Goal: Task Accomplishment & Management: Manage account settings

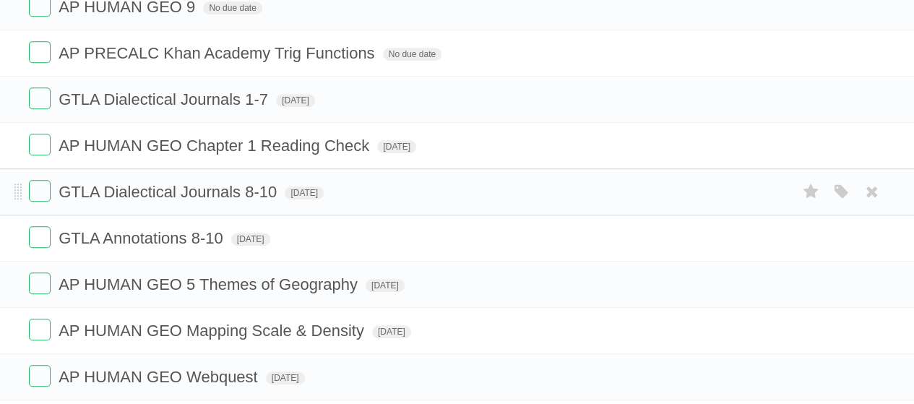
scroll to position [368, 0]
click at [38, 95] on label at bounding box center [40, 98] width 22 height 22
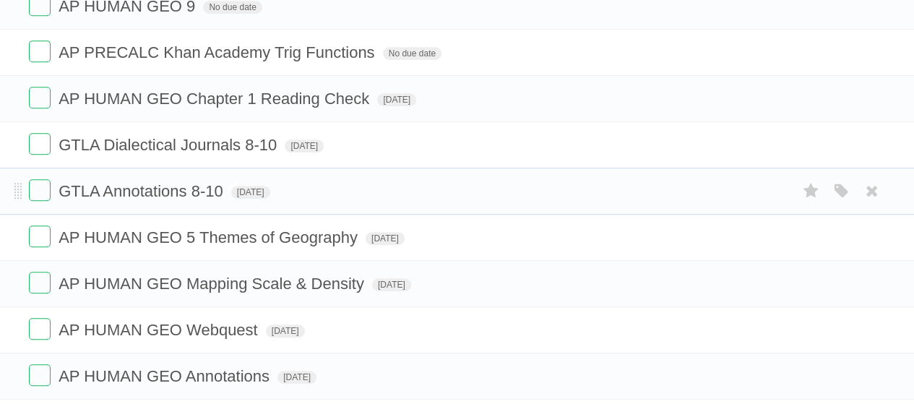
click at [197, 186] on span "GTLA Annotations 8-10" at bounding box center [142, 191] width 168 height 18
click at [199, 183] on input "**********" at bounding box center [142, 192] width 168 height 19
click at [250, 140] on span "GTLA Dialectical Journals 8-10" at bounding box center [169, 145] width 222 height 18
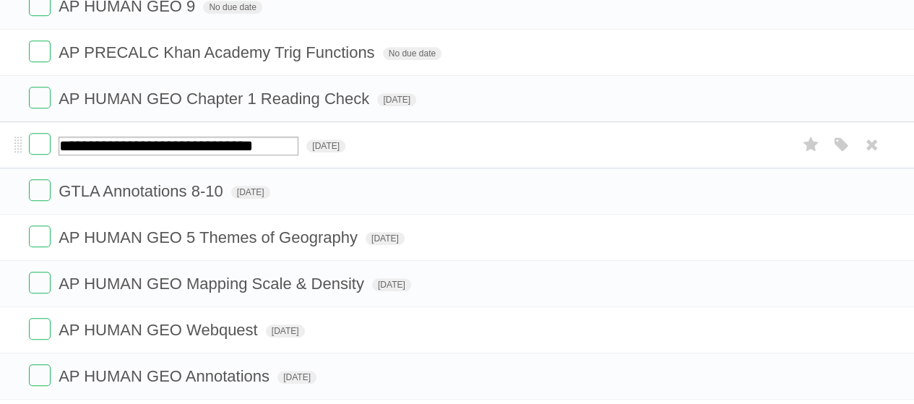
click at [250, 136] on input "**********" at bounding box center [178, 145] width 240 height 19
type input "**********"
click at [0, 155] on li "**********" at bounding box center [457, 144] width 914 height 47
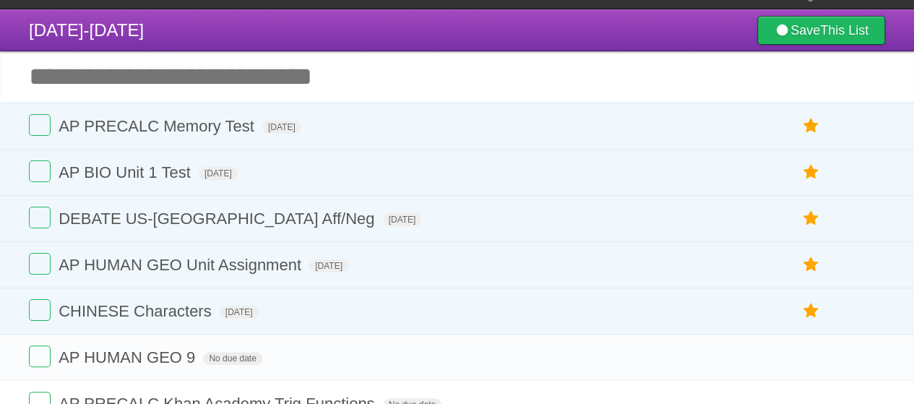
scroll to position [18, 0]
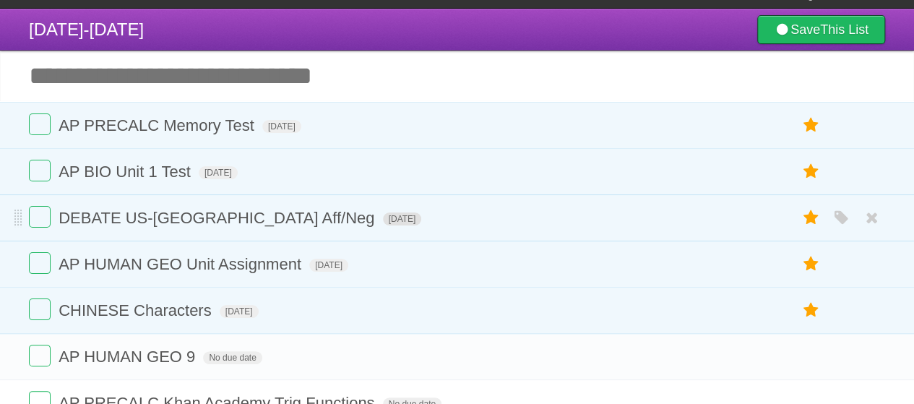
click at [383, 217] on span "[DATE]" at bounding box center [402, 218] width 39 height 13
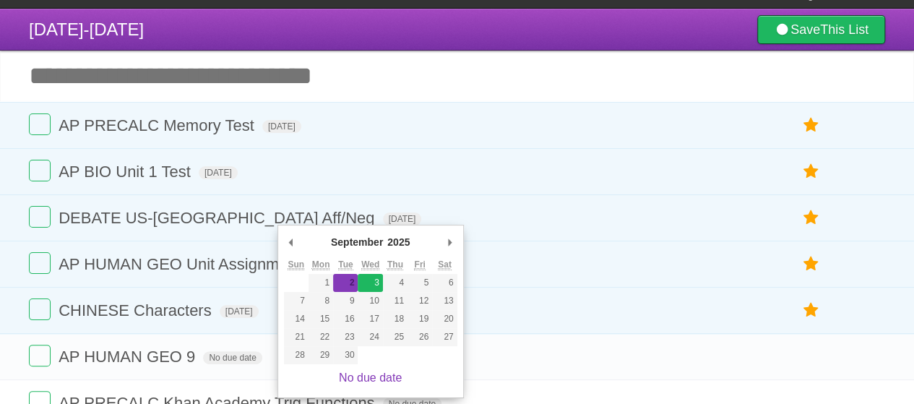
type span "[DATE]"
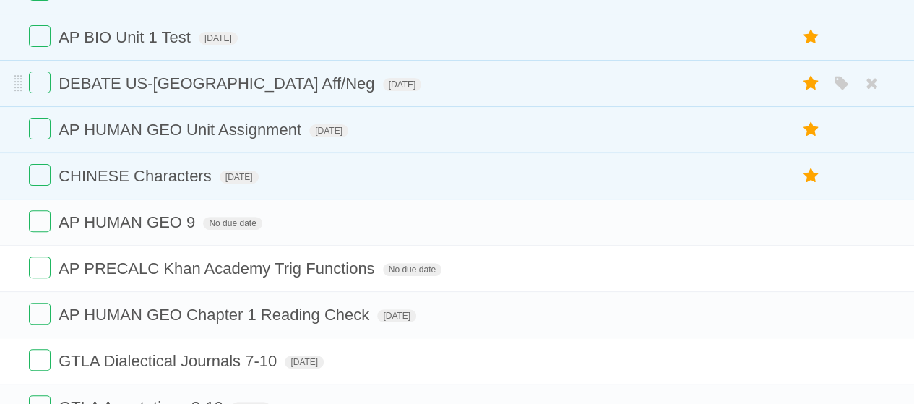
scroll to position [0, 0]
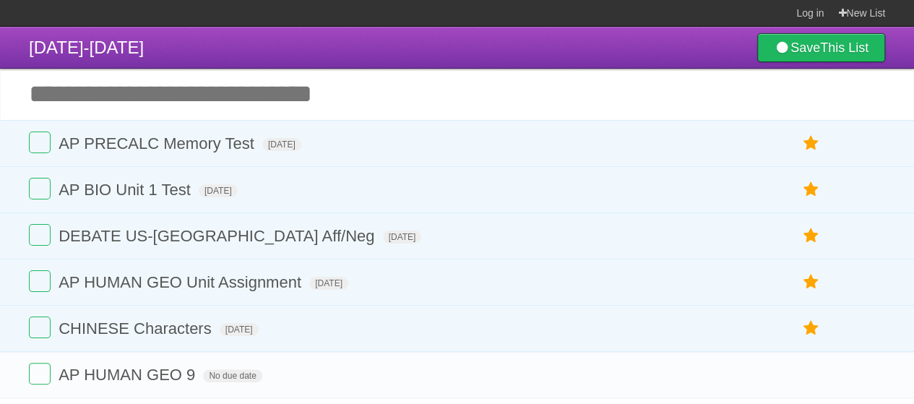
click at [289, 102] on input "Add another task" at bounding box center [457, 94] width 914 height 51
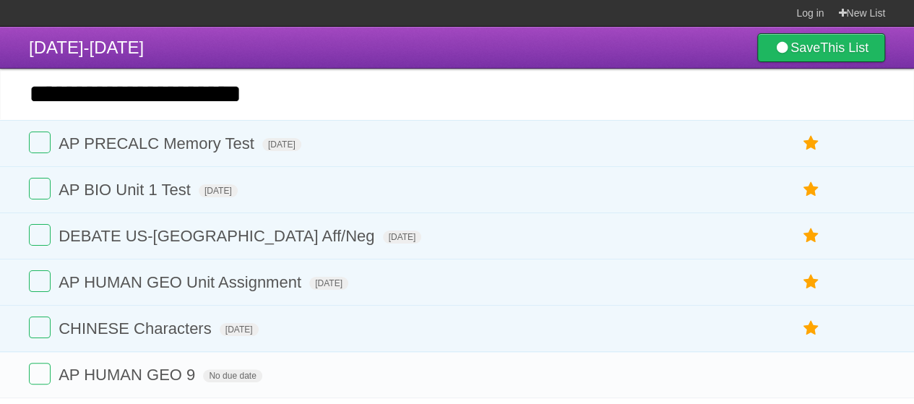
type input "**********"
click input "*********" at bounding box center [0, 0] width 0 height 0
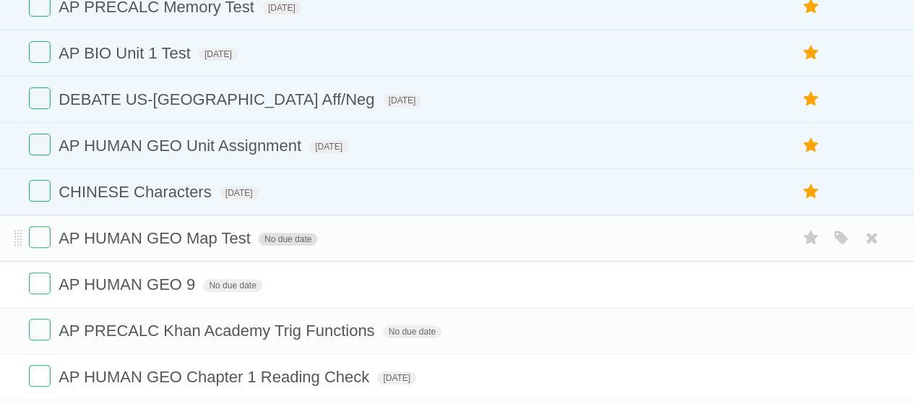
scroll to position [137, 0]
click at [298, 232] on span "No due date" at bounding box center [288, 238] width 58 height 13
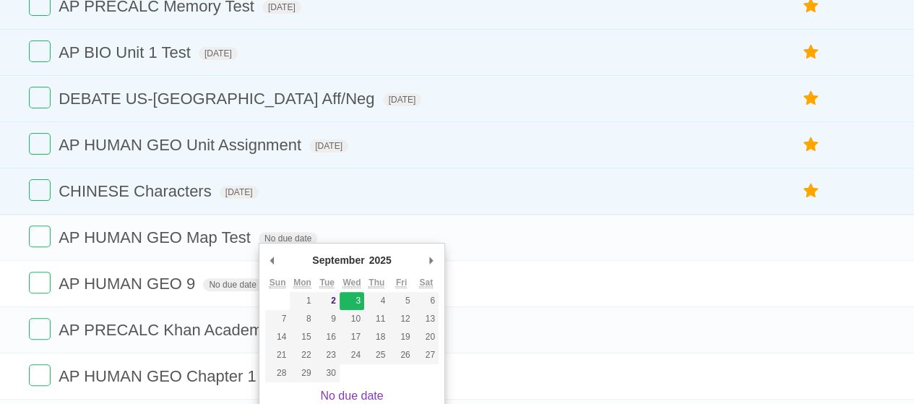
type span "[DATE]"
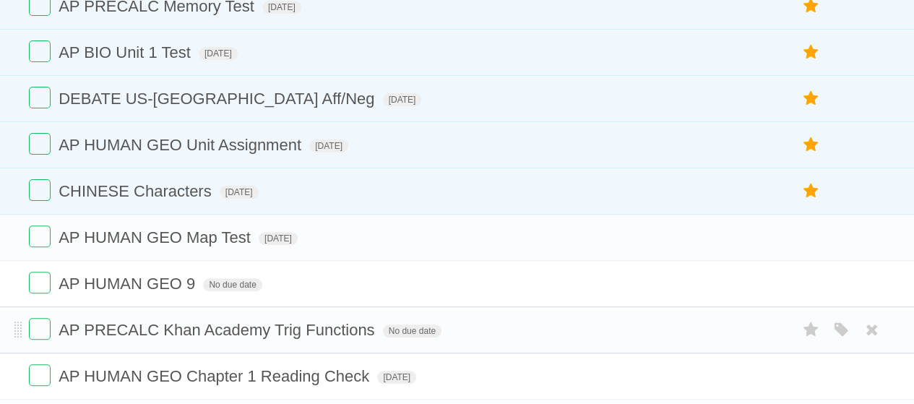
scroll to position [155, 0]
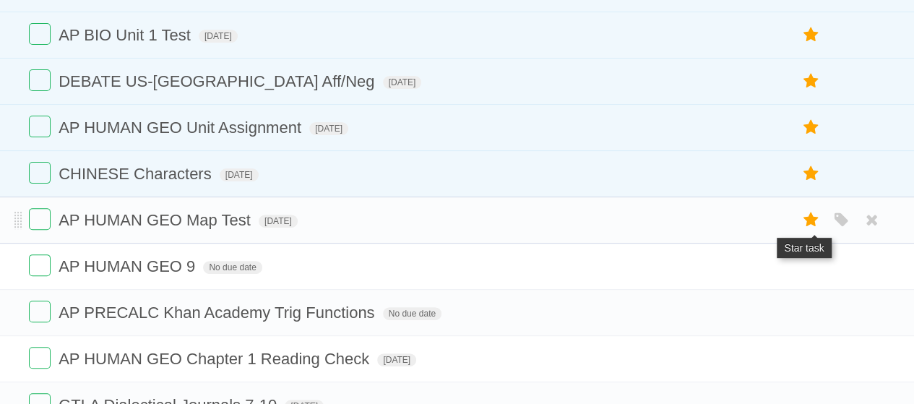
click at [810, 221] on icon at bounding box center [810, 220] width 20 height 24
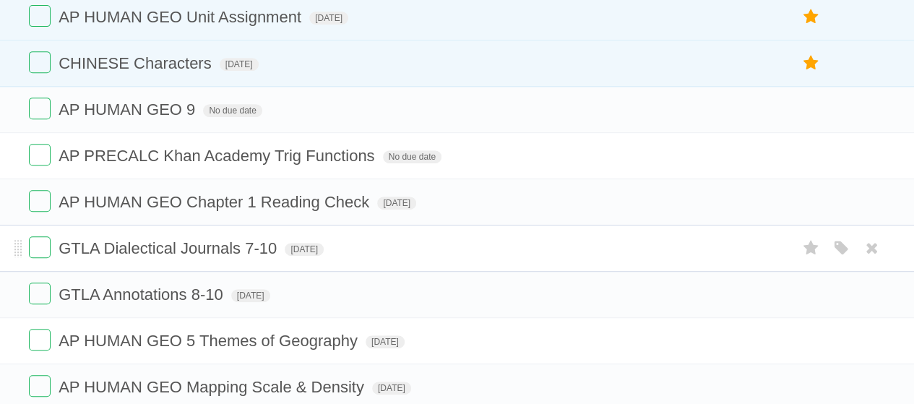
scroll to position [336, 0]
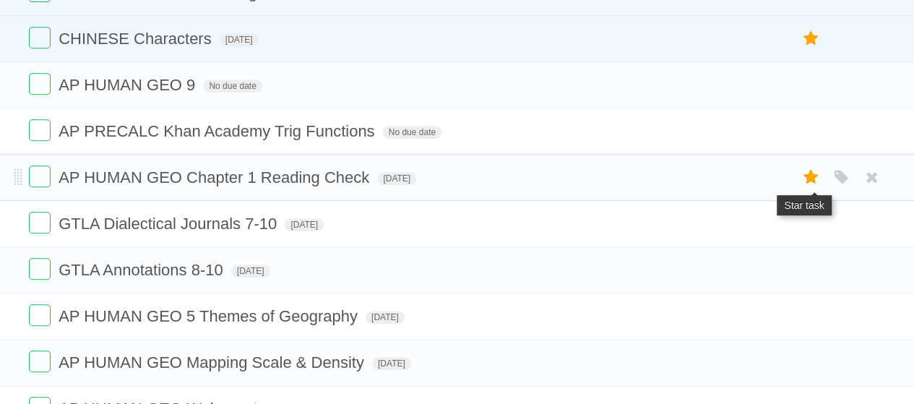
click at [807, 173] on icon at bounding box center [810, 177] width 20 height 24
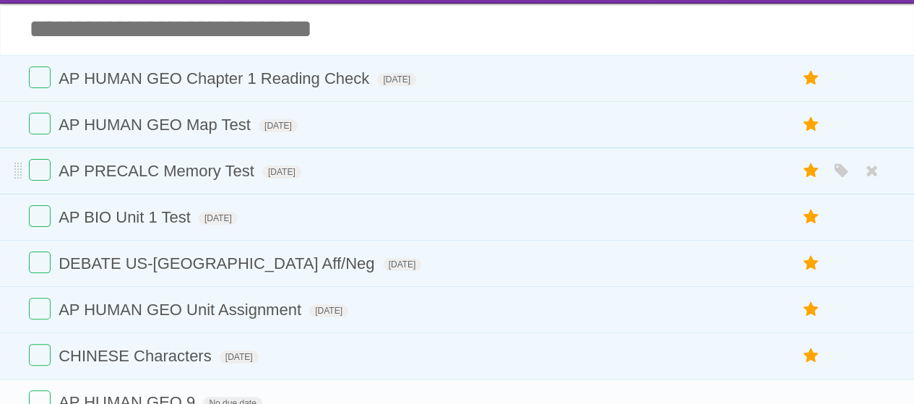
scroll to position [64, 0]
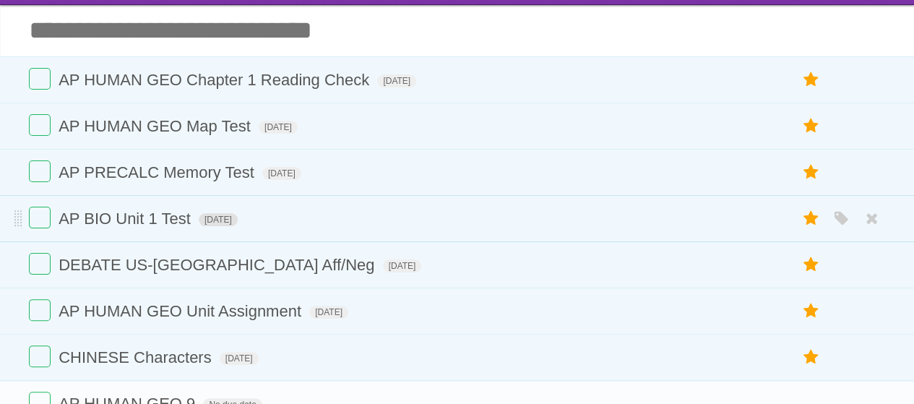
click at [238, 219] on span "[DATE]" at bounding box center [218, 219] width 39 height 13
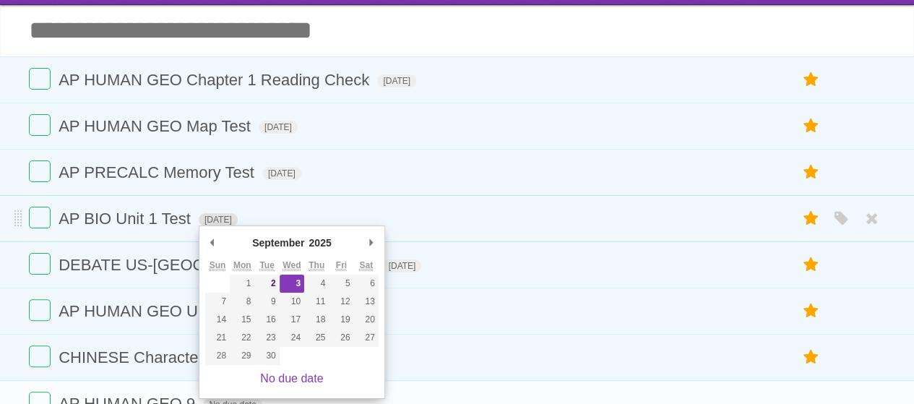
click at [238, 218] on span "[DATE]" at bounding box center [218, 219] width 39 height 13
click at [298, 125] on span "[DATE]" at bounding box center [278, 127] width 39 height 13
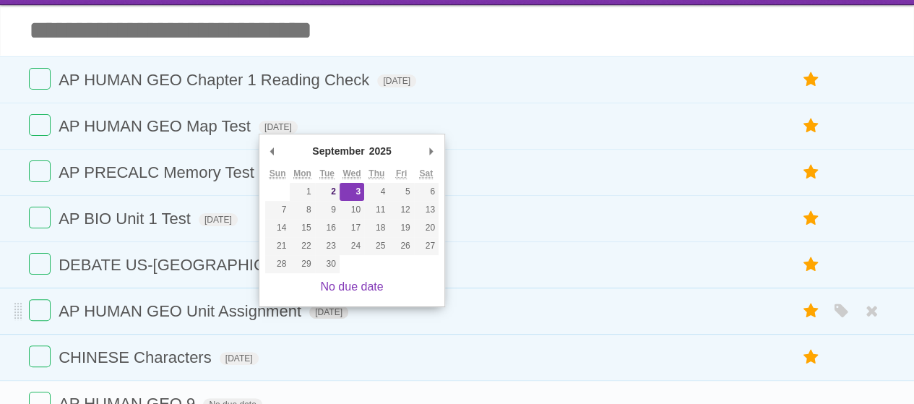
click at [338, 311] on span "[DATE]" at bounding box center [328, 311] width 39 height 13
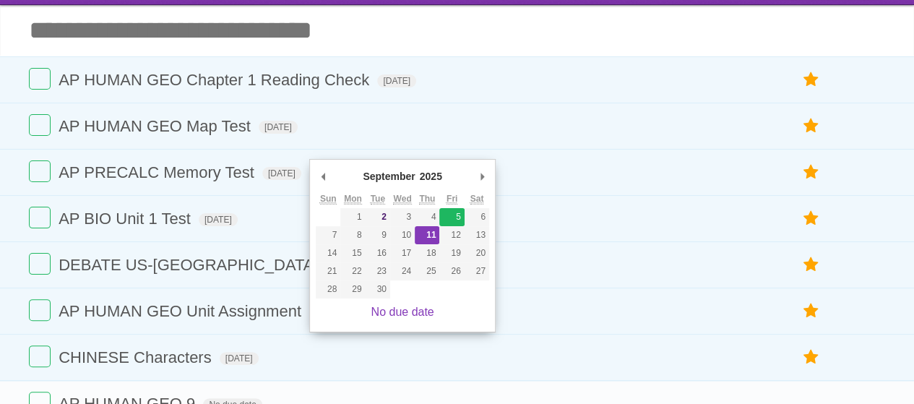
type span "[DATE]"
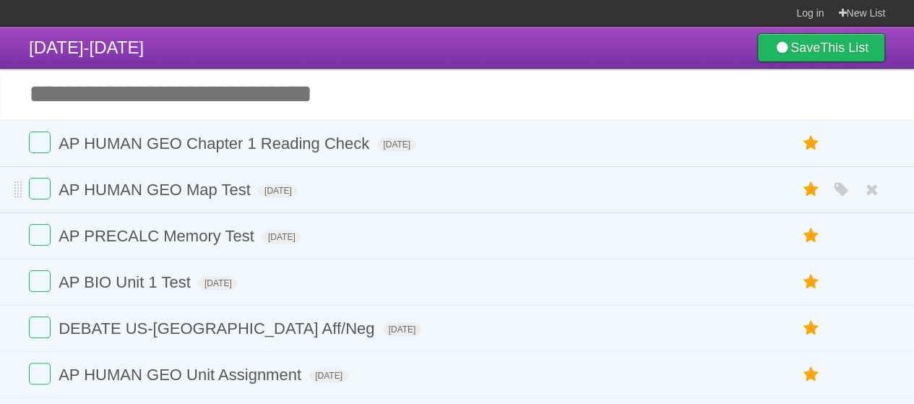
scroll to position [728, 0]
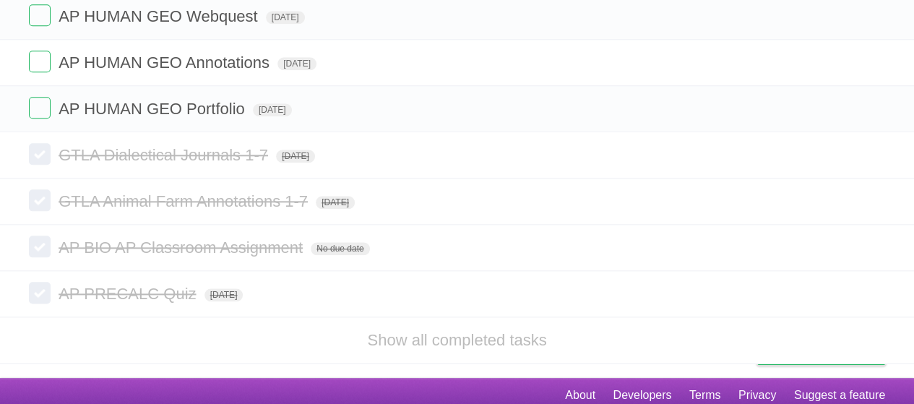
click at [422, 341] on li "Show all completed tasks" at bounding box center [457, 339] width 914 height 47
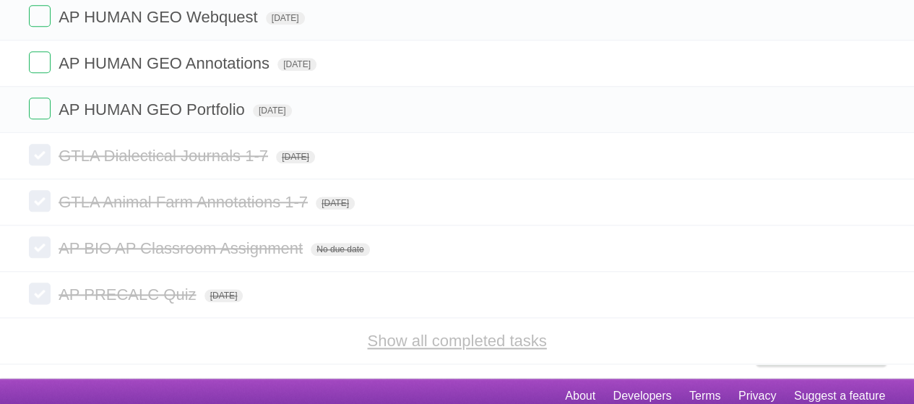
click at [430, 334] on link "Show all completed tasks" at bounding box center [456, 340] width 179 height 18
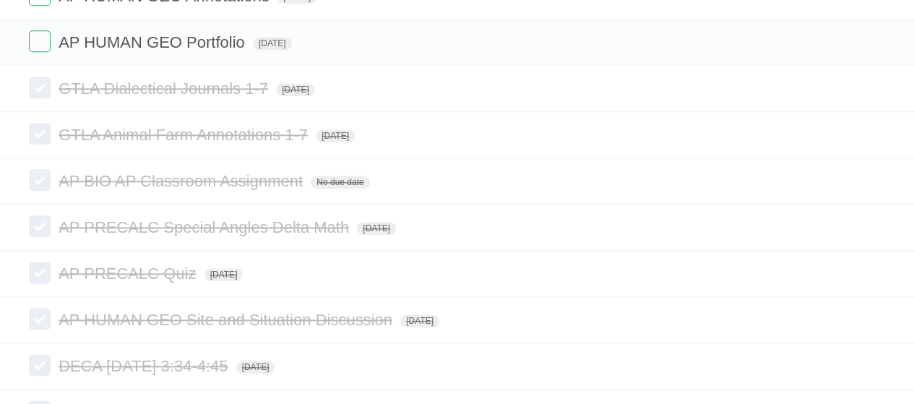
scroll to position [0, 0]
